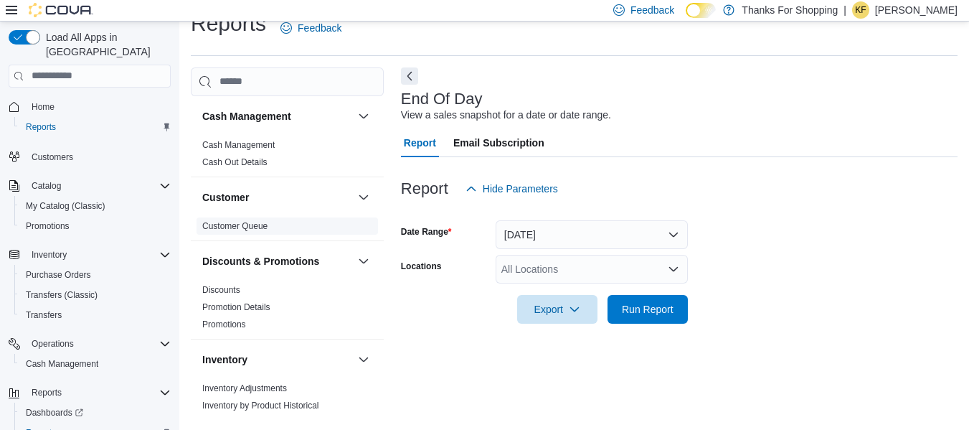
scroll to position [287, 0]
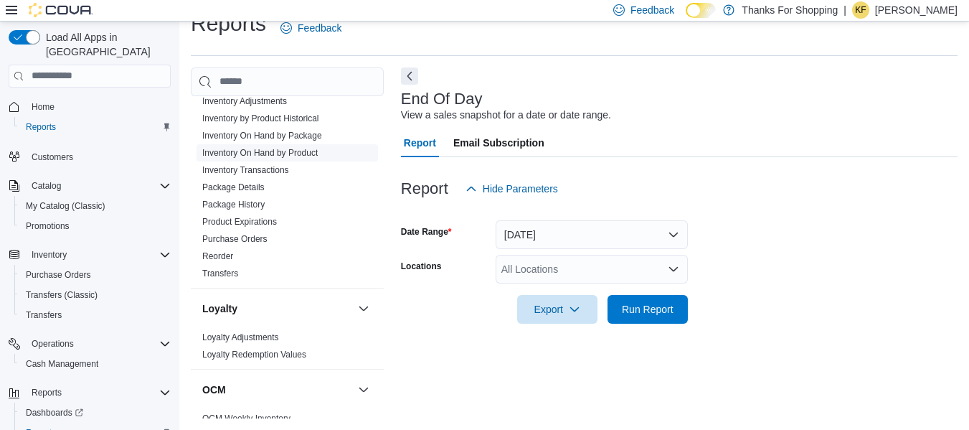
click at [281, 148] on link "Inventory On Hand by Product" at bounding box center [259, 153] width 115 height 10
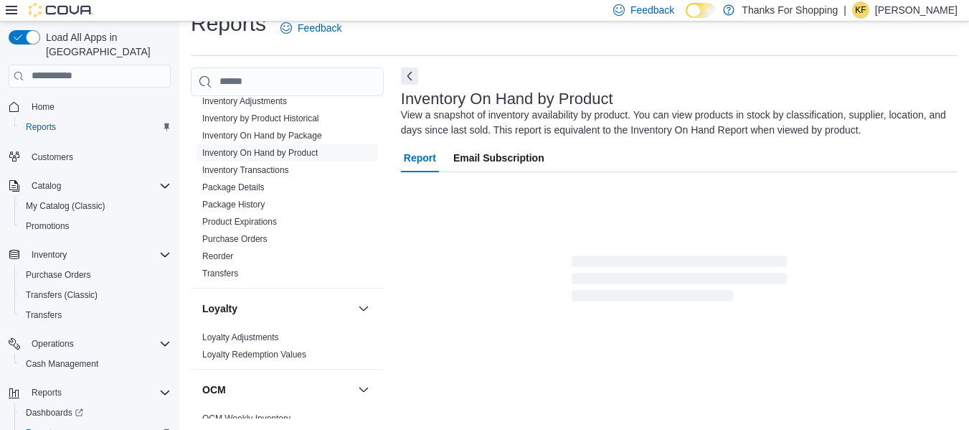
scroll to position [48, 0]
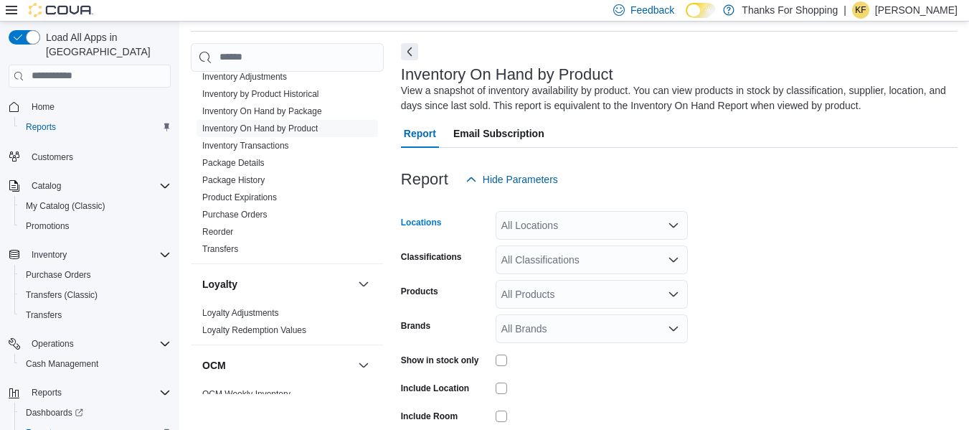
click at [589, 217] on div "All Locations" at bounding box center [592, 225] width 192 height 29
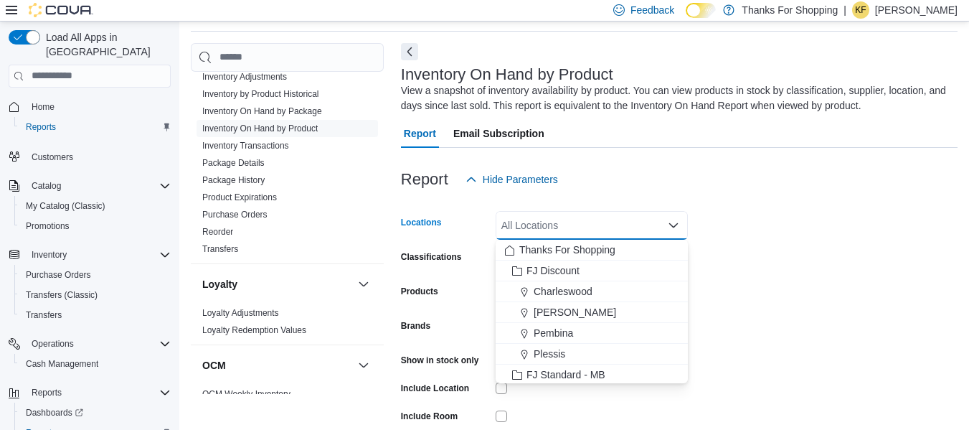
type input "*"
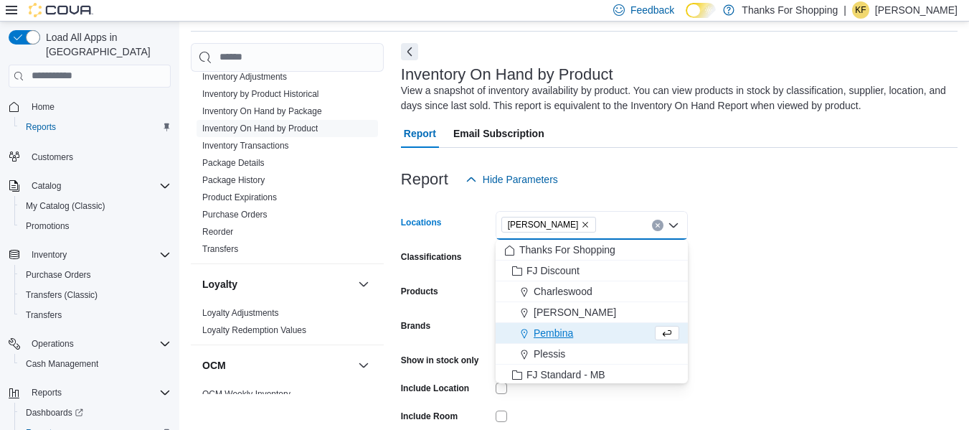
click at [742, 242] on form "Locations [GEOGRAPHIC_DATA] Combo box. Selected. [GEOGRAPHIC_DATA]. Press Backs…" at bounding box center [679, 344] width 556 height 301
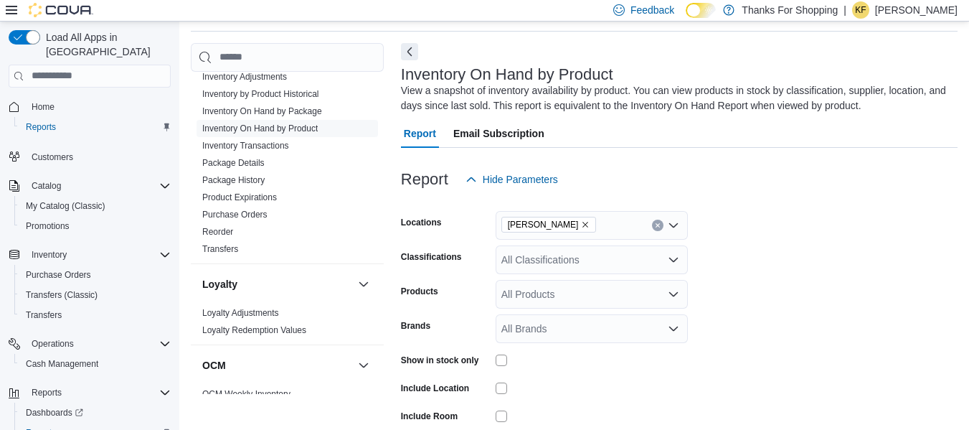
click at [595, 275] on form "Locations Preston Classifications All Classifications Products All Products Bra…" at bounding box center [679, 344] width 556 height 301
click at [598, 263] on div "All Classifications" at bounding box center [592, 259] width 192 height 29
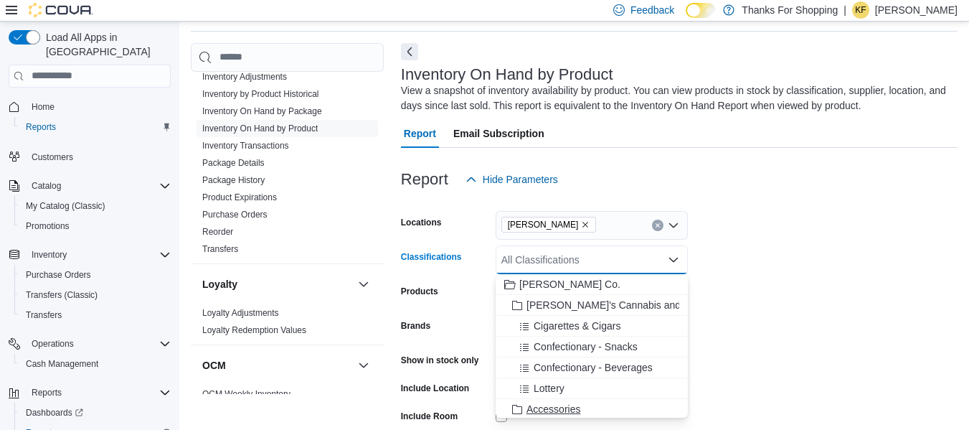
click at [564, 402] on span "Accessories" at bounding box center [553, 409] width 54 height 14
click at [757, 300] on form "Locations Preston Classifications Accessories Combo box. Selected. Accessories.…" at bounding box center [679, 344] width 556 height 301
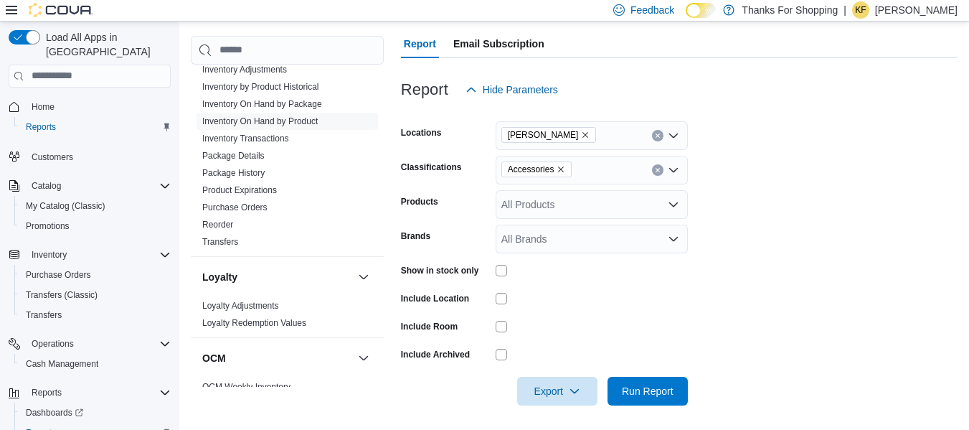
scroll to position [142, 0]
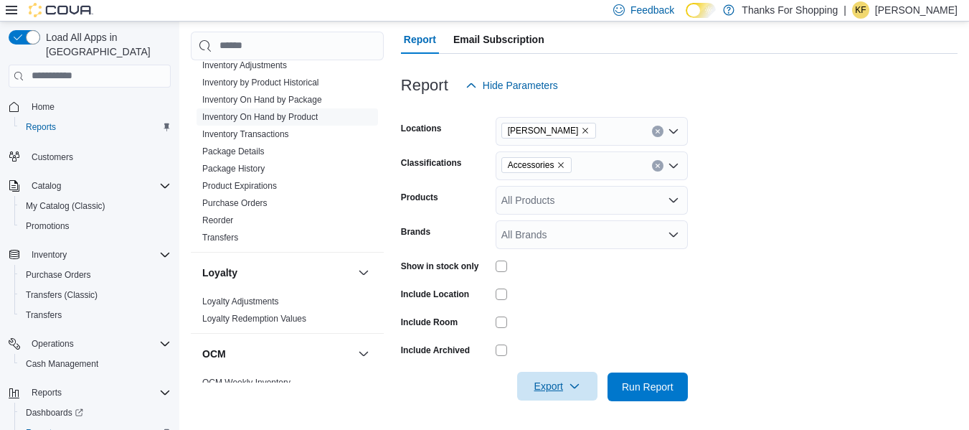
click at [577, 388] on icon "button" at bounding box center [574, 385] width 11 height 11
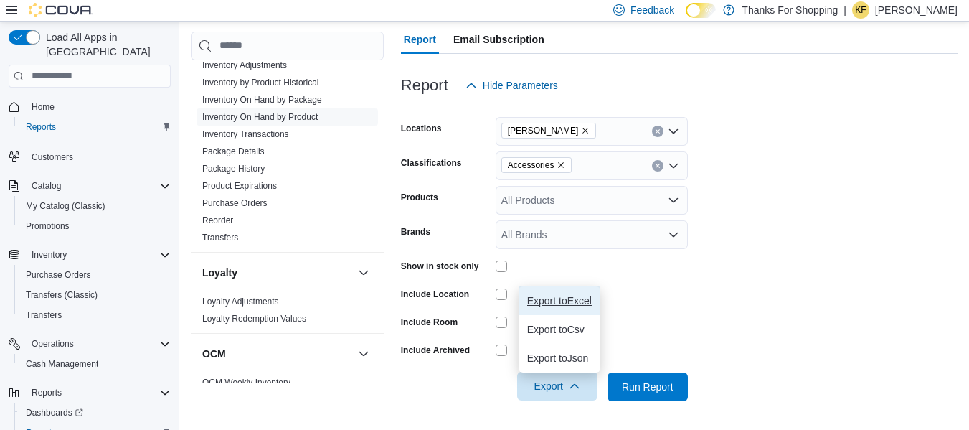
click at [574, 313] on button "Export to Excel" at bounding box center [559, 300] width 82 height 29
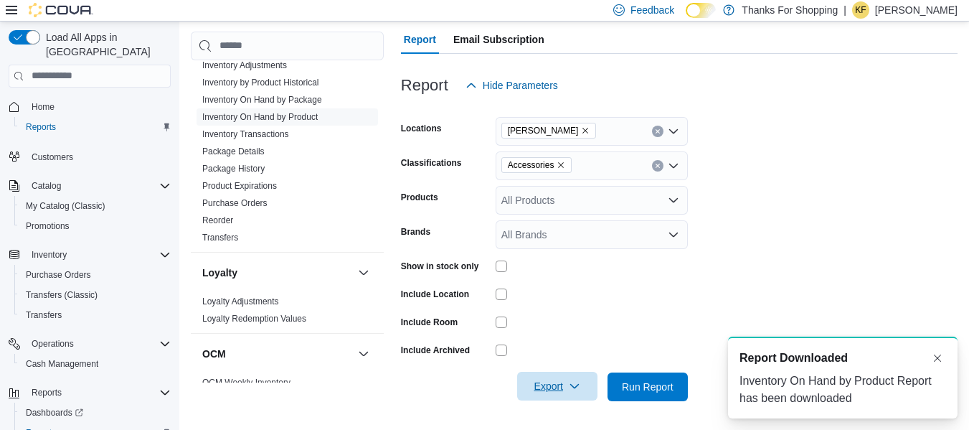
scroll to position [0, 0]
